Goal: Task Accomplishment & Management: Manage account settings

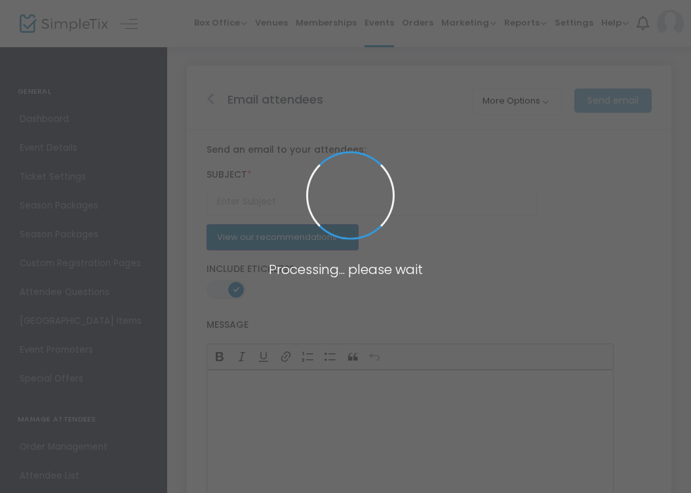
type input "Event Reminder"
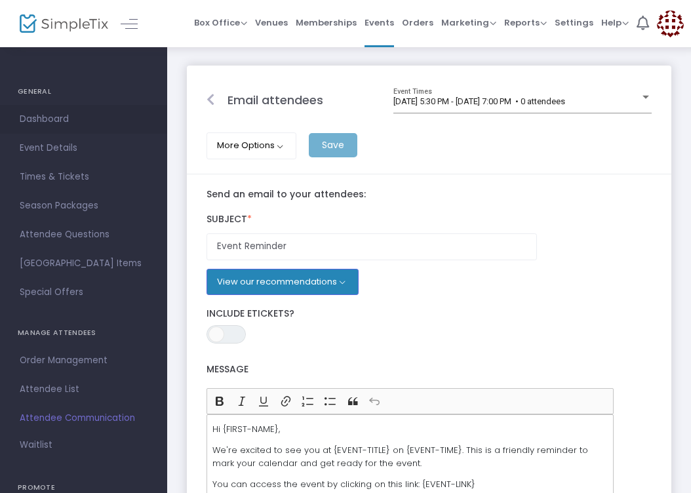
click at [65, 126] on span "Dashboard" at bounding box center [84, 119] width 128 height 17
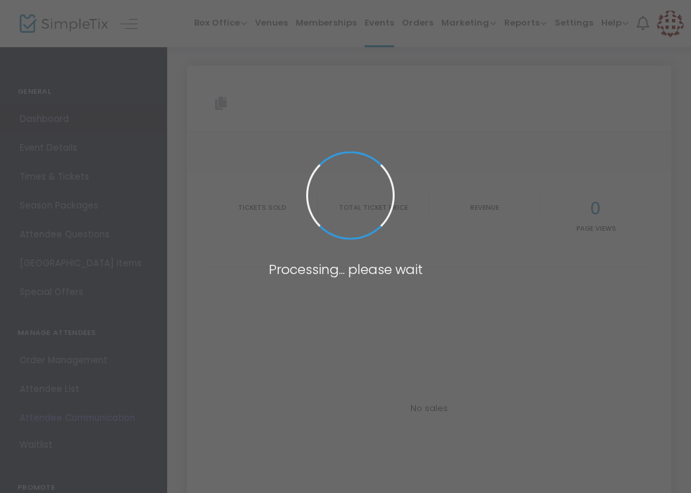
type input "[URL][DOMAIN_NAME]"
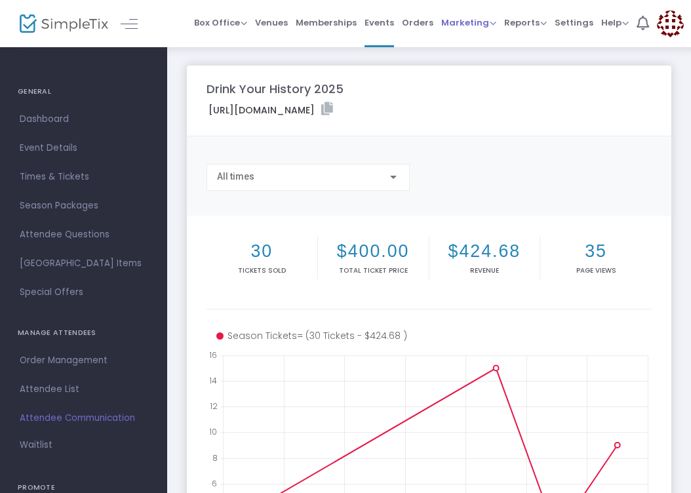
click at [448, 13] on span "Marketing Promo Codes Quantity Discounts Affiliate" at bounding box center [468, 22] width 55 height 33
click at [423, 22] on span "Orders" at bounding box center [417, 22] width 31 height 33
